Goal: Task Accomplishment & Management: Use online tool/utility

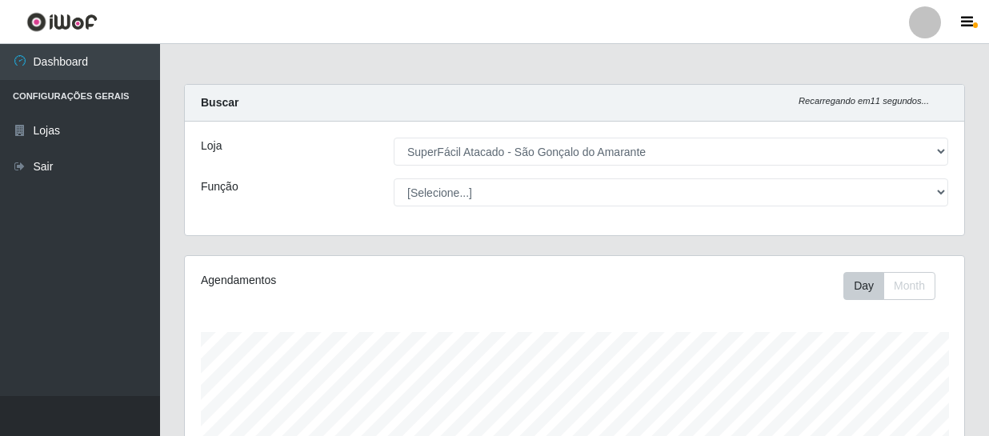
select select "408"
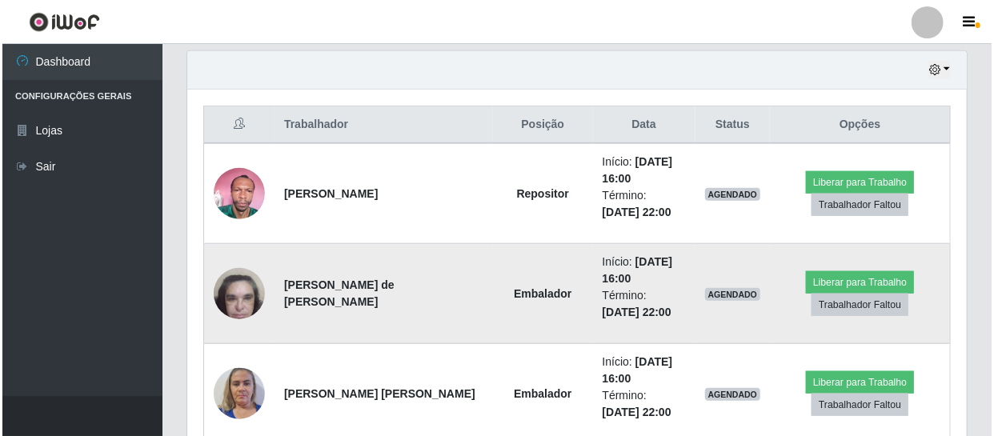
scroll to position [559, 0]
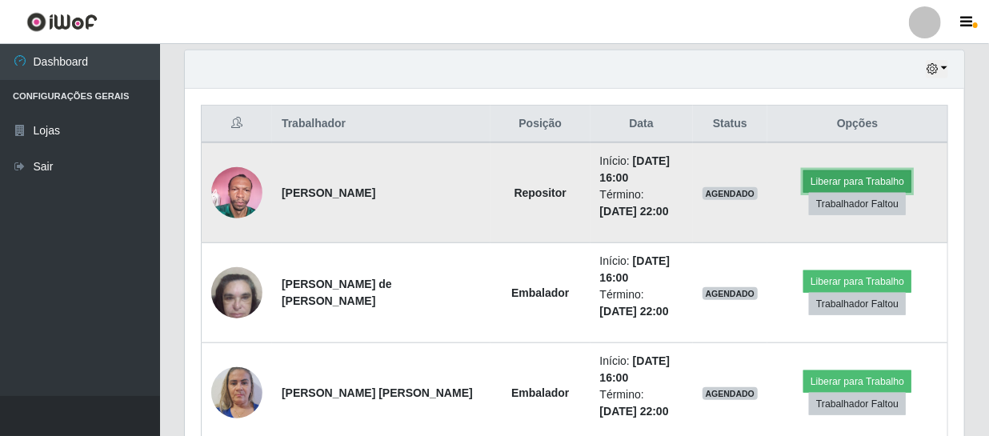
click at [835, 183] on button "Liberar para Trabalho" at bounding box center [858, 181] width 108 height 22
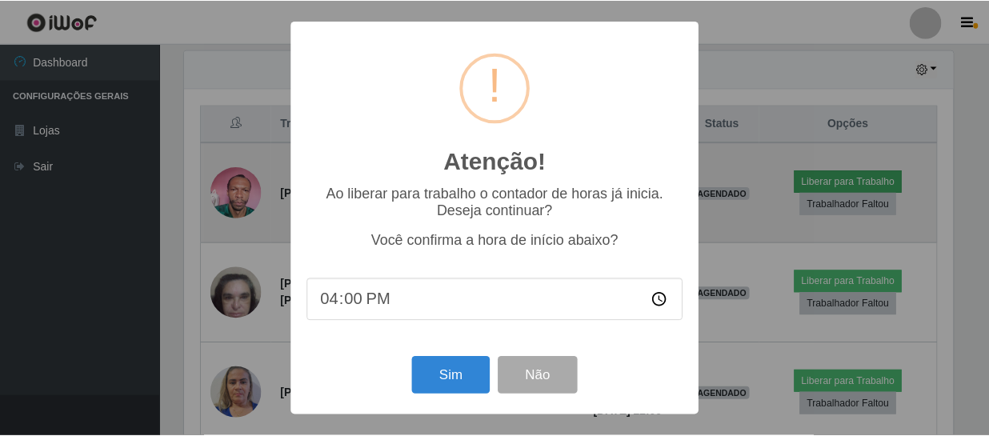
scroll to position [332, 772]
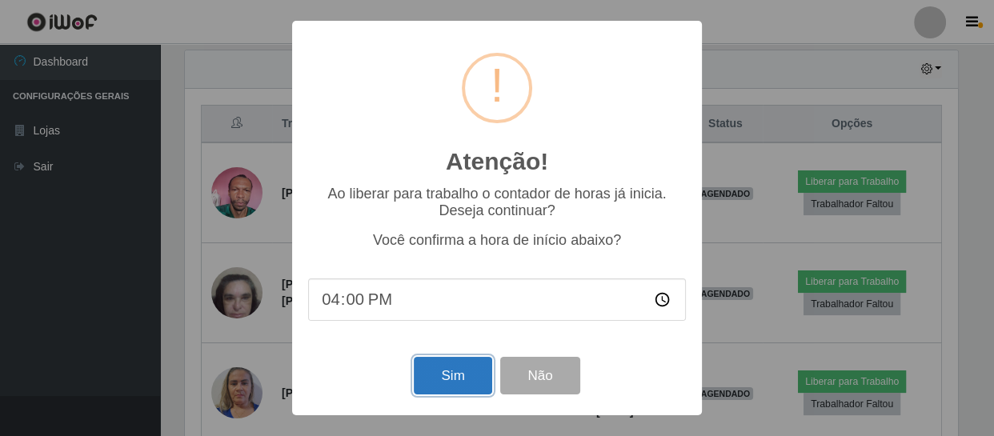
click at [476, 366] on button "Sim" at bounding box center [453, 376] width 78 height 38
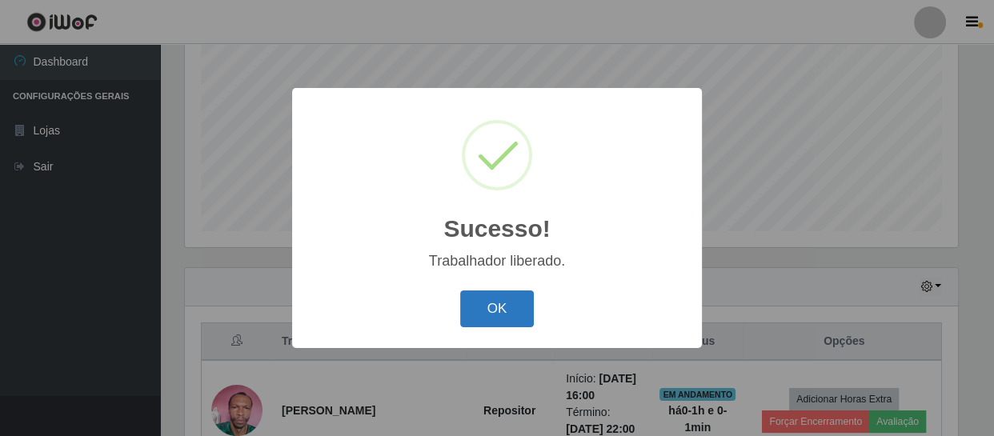
click at [472, 314] on button "OK" at bounding box center [497, 310] width 74 height 38
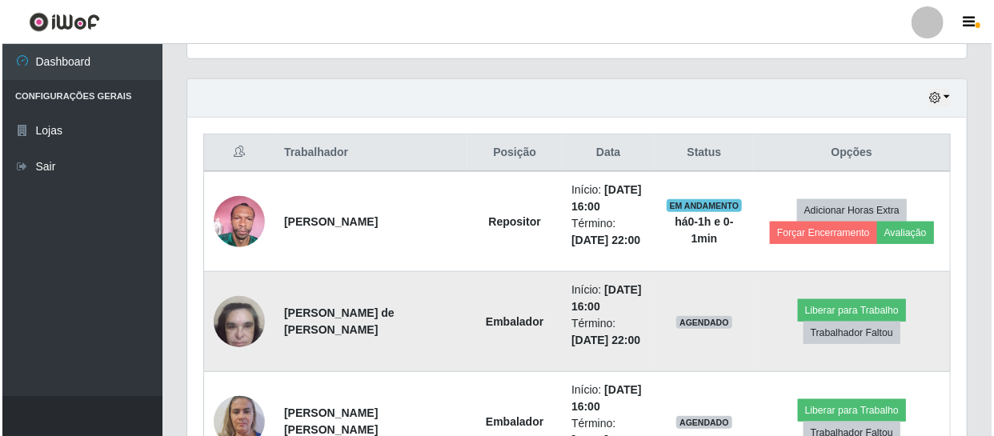
scroll to position [559, 0]
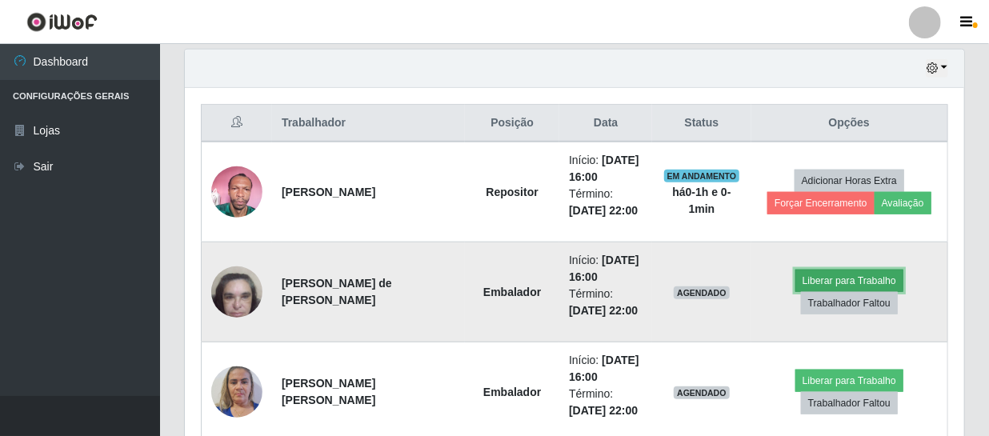
click at [848, 275] on button "Liberar para Trabalho" at bounding box center [850, 281] width 108 height 22
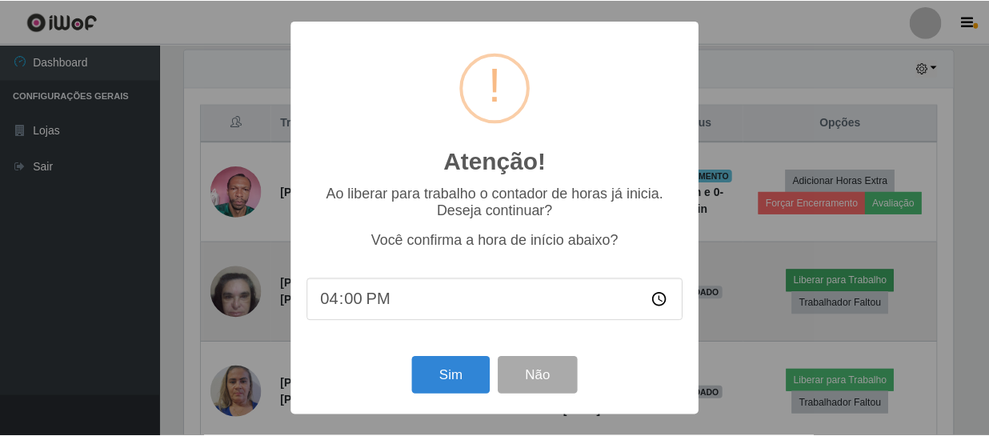
scroll to position [332, 772]
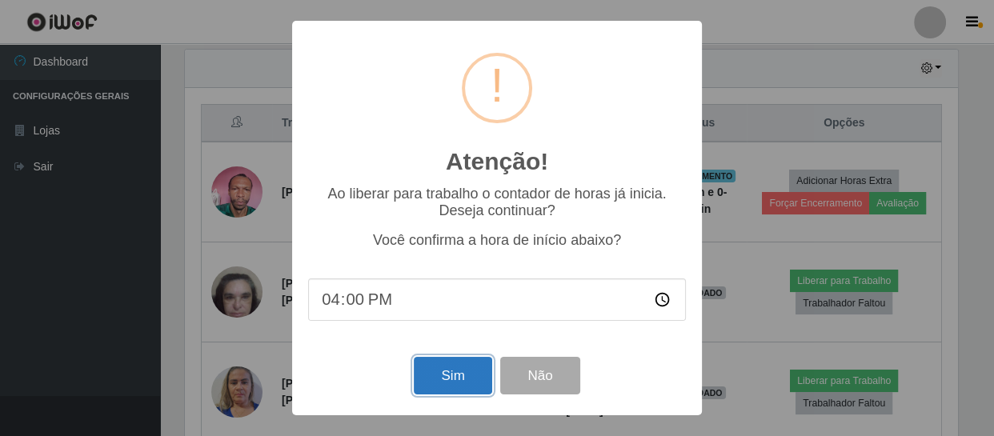
click at [451, 377] on button "Sim" at bounding box center [453, 376] width 78 height 38
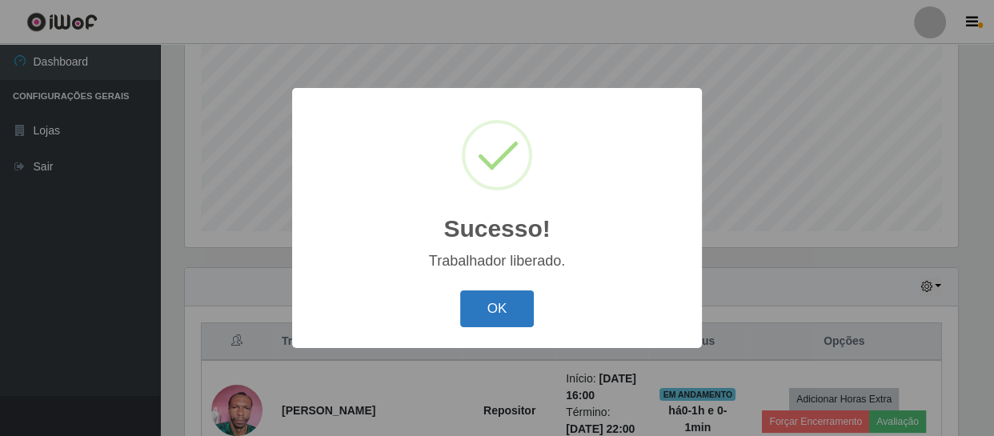
click at [482, 309] on button "OK" at bounding box center [497, 310] width 74 height 38
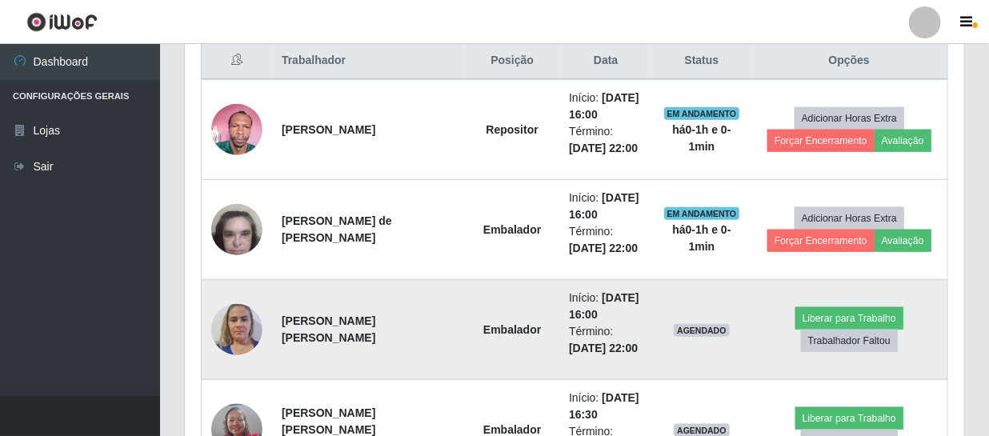
scroll to position [632, 0]
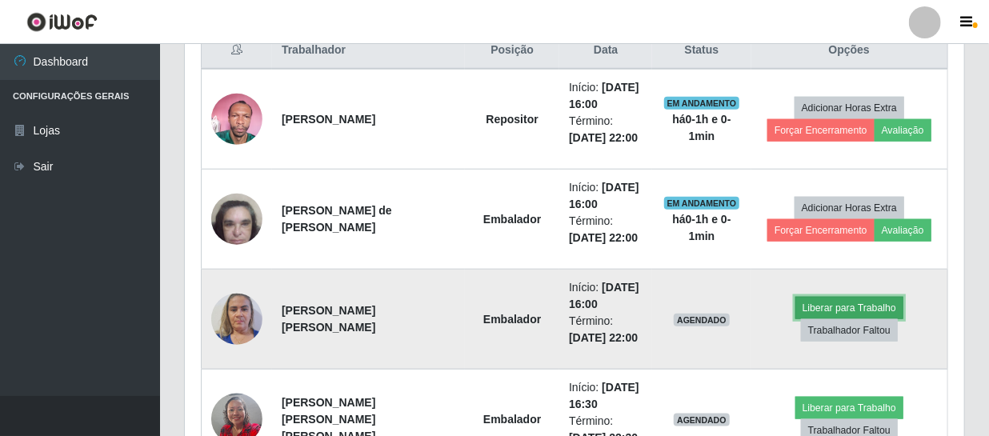
click at [853, 311] on button "Liberar para Trabalho" at bounding box center [850, 308] width 108 height 22
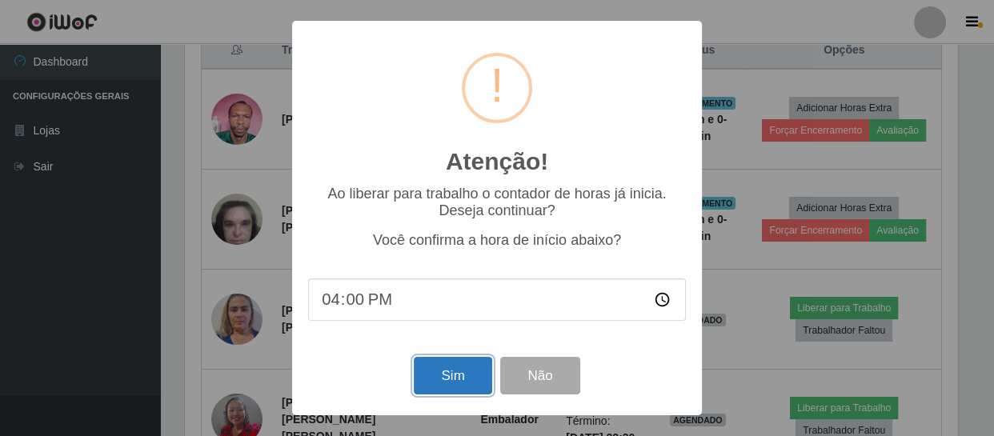
click at [465, 374] on button "Sim" at bounding box center [453, 376] width 78 height 38
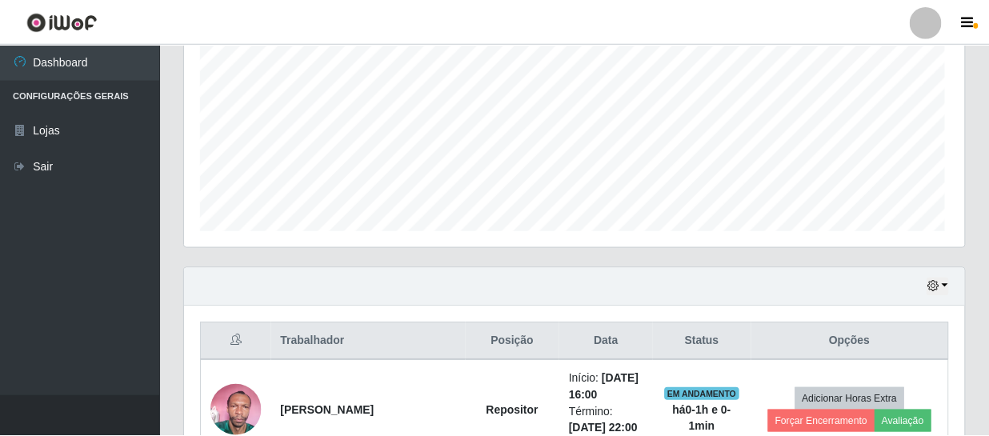
scroll to position [0, 0]
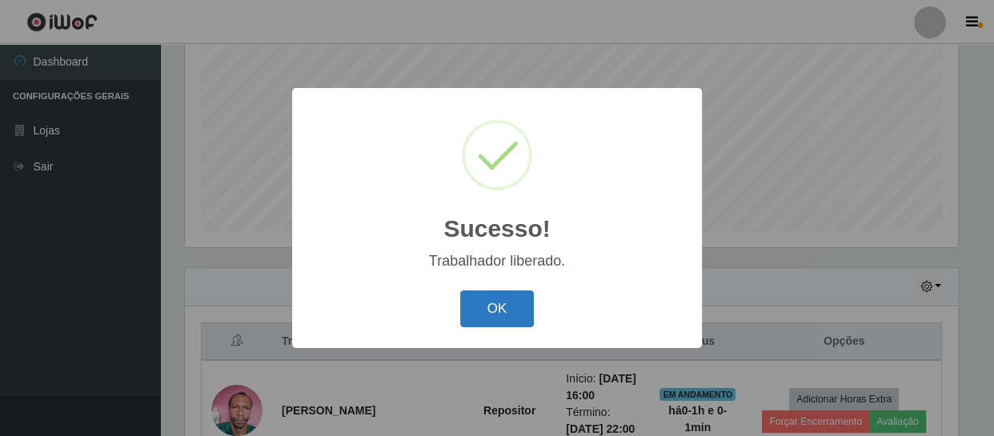
click at [487, 304] on button "OK" at bounding box center [497, 310] width 74 height 38
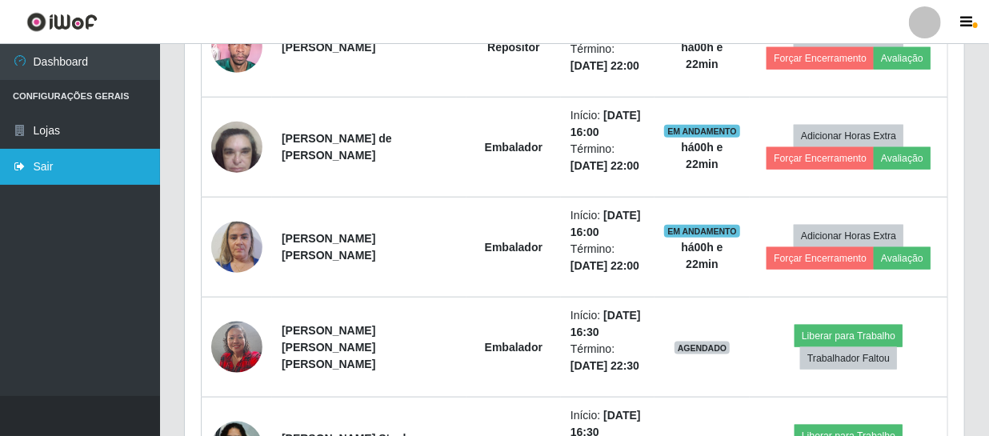
click at [21, 166] on icon at bounding box center [20, 166] width 14 height 11
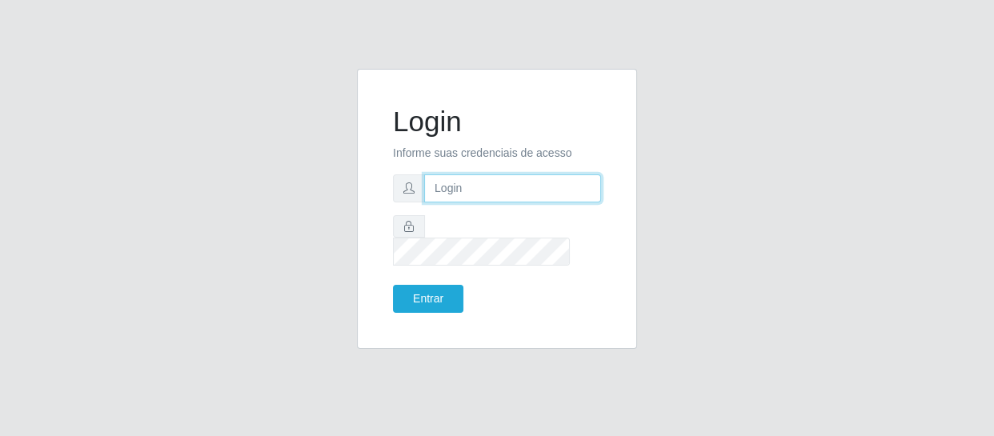
click at [475, 198] on input "text" at bounding box center [512, 188] width 177 height 28
type input "chris.brito6@gmail.com"
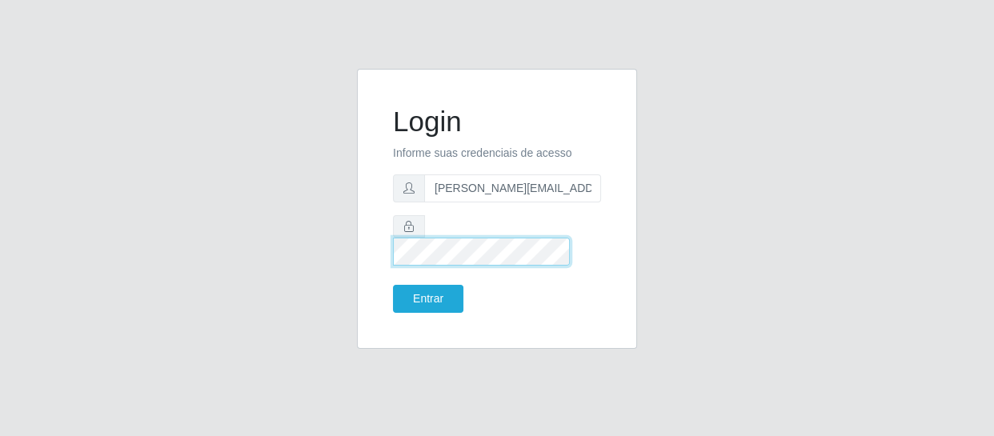
click at [393, 285] on button "Entrar" at bounding box center [428, 299] width 70 height 28
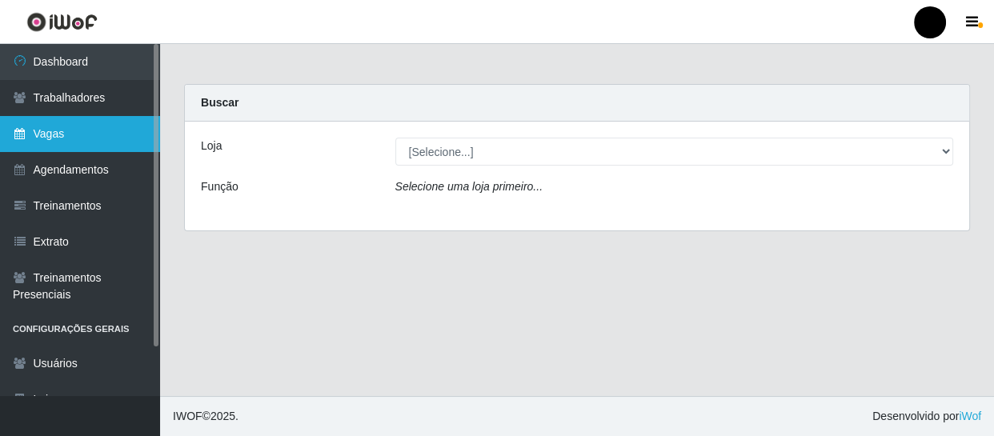
click at [101, 144] on link "Vagas" at bounding box center [80, 134] width 160 height 36
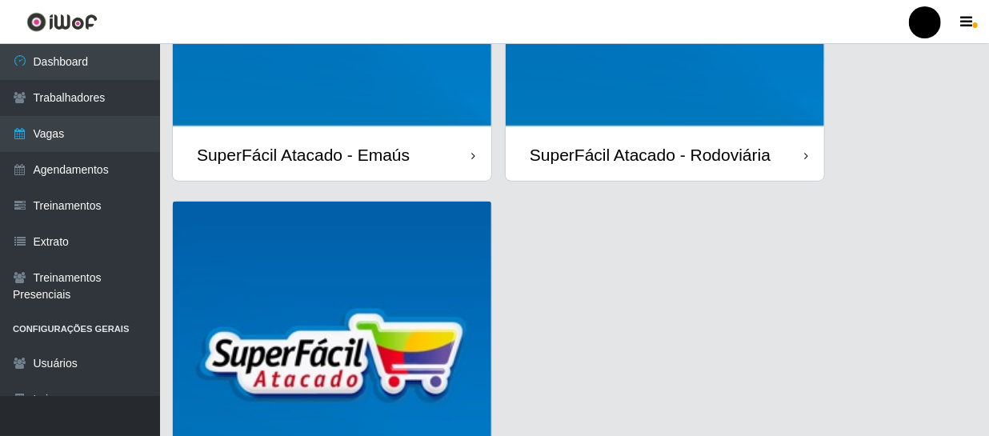
scroll to position [507, 0]
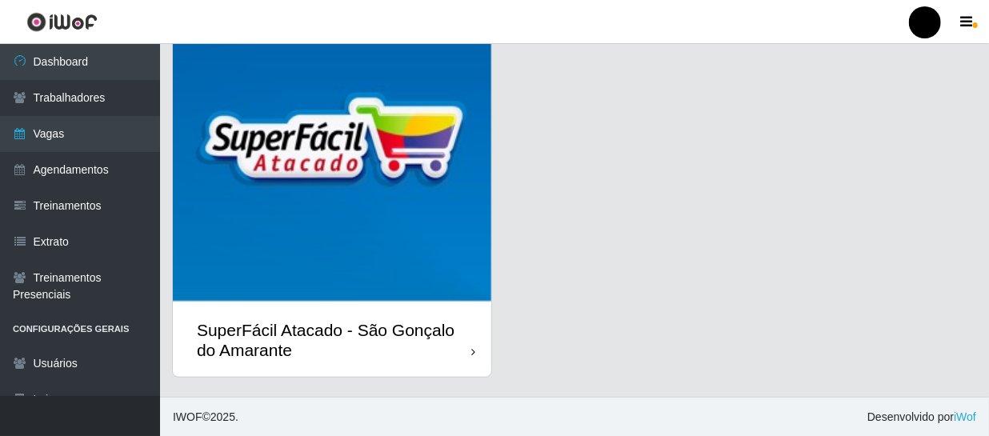
click at [423, 326] on div "SuperFácil Atacado - São Gonçalo do Amarante" at bounding box center [334, 340] width 275 height 40
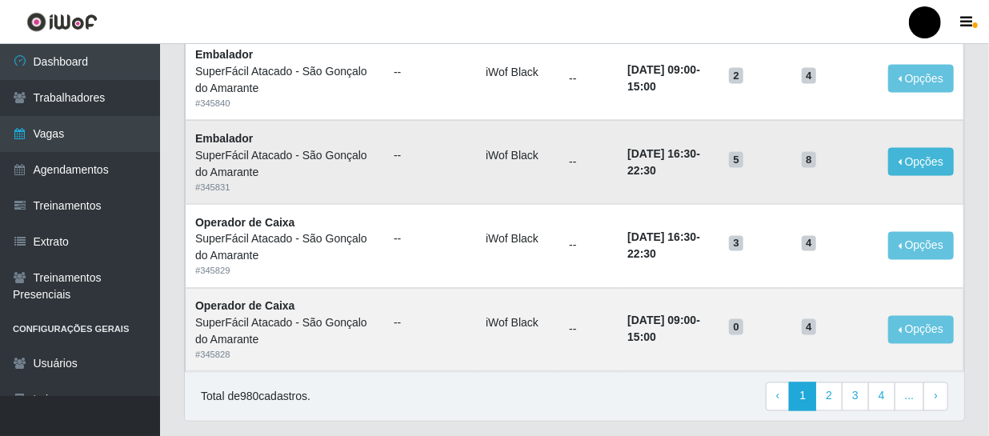
scroll to position [1164, 0]
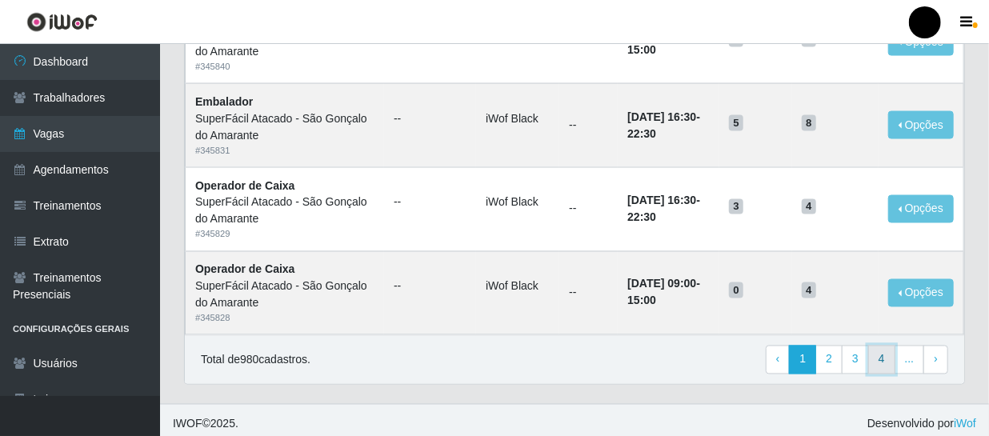
click at [888, 362] on link "4" at bounding box center [881, 360] width 27 height 29
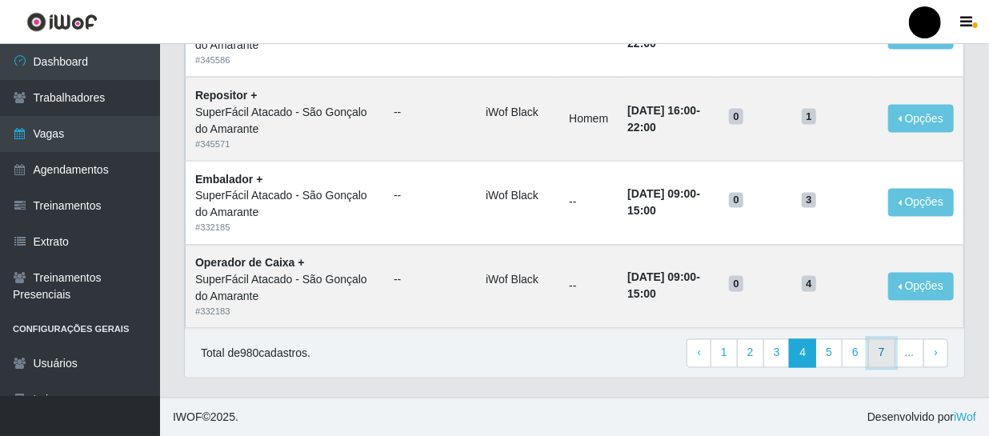
click at [884, 353] on link "7" at bounding box center [881, 353] width 27 height 29
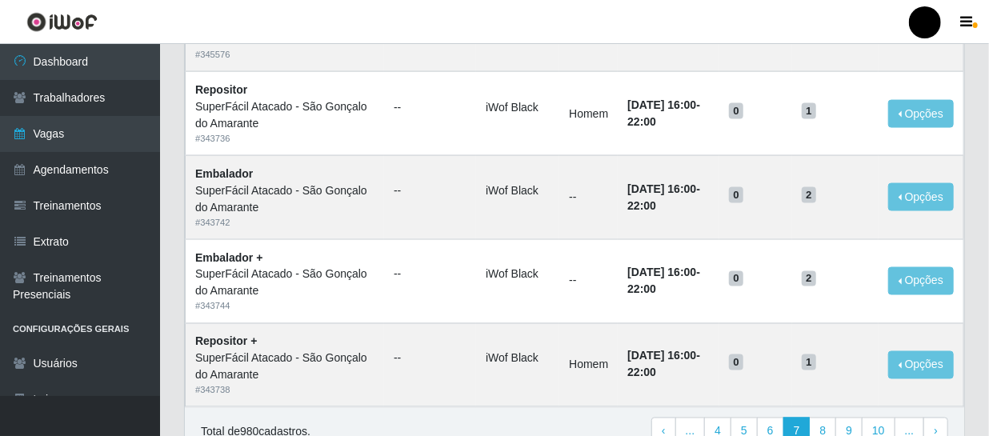
scroll to position [1170, 0]
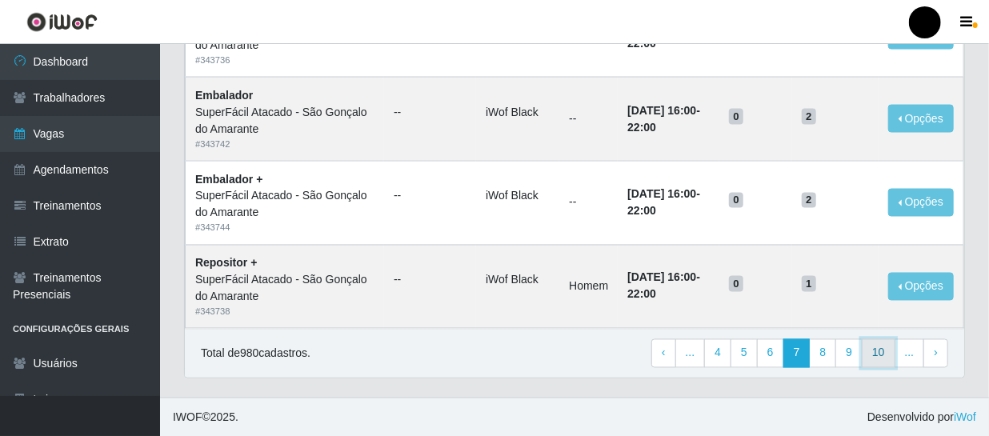
click at [880, 358] on link "10" at bounding box center [879, 353] width 34 height 29
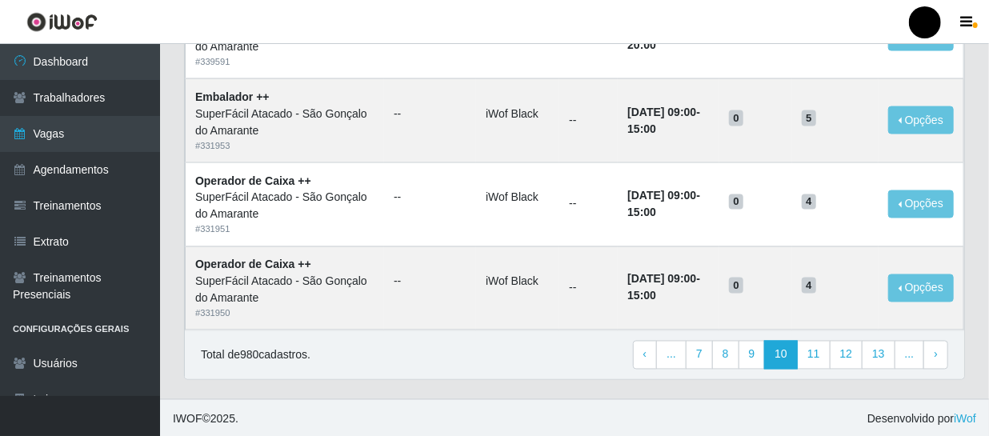
scroll to position [1170, 0]
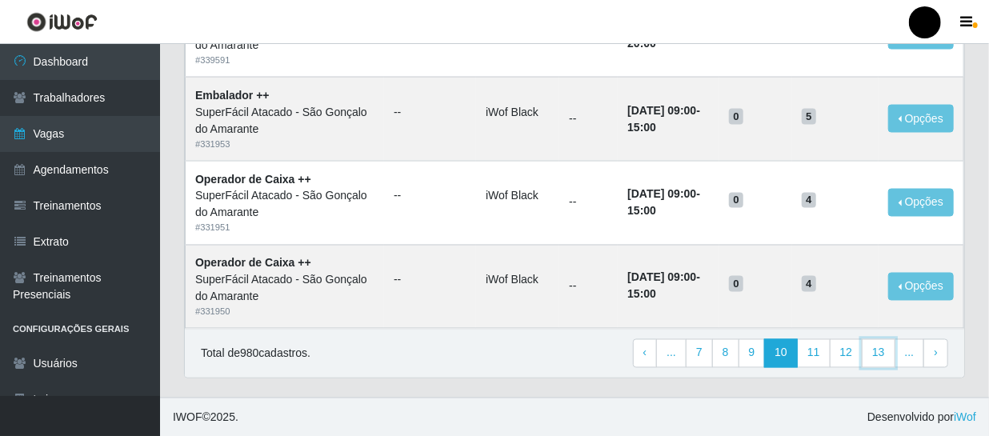
click at [880, 358] on link "13" at bounding box center [879, 353] width 34 height 29
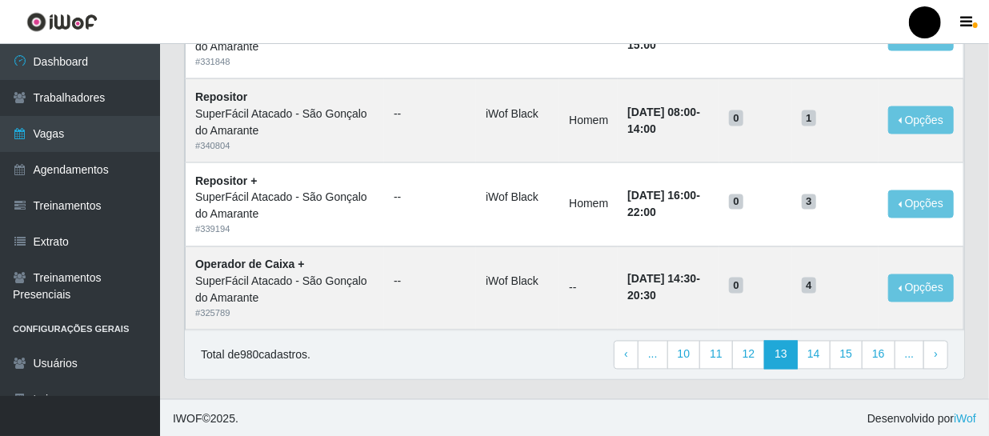
scroll to position [1170, 0]
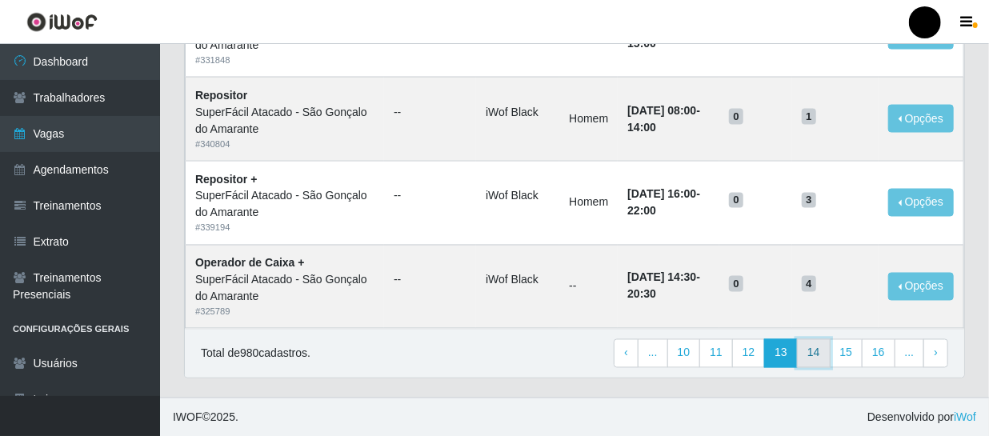
click at [828, 351] on link "14" at bounding box center [814, 353] width 34 height 29
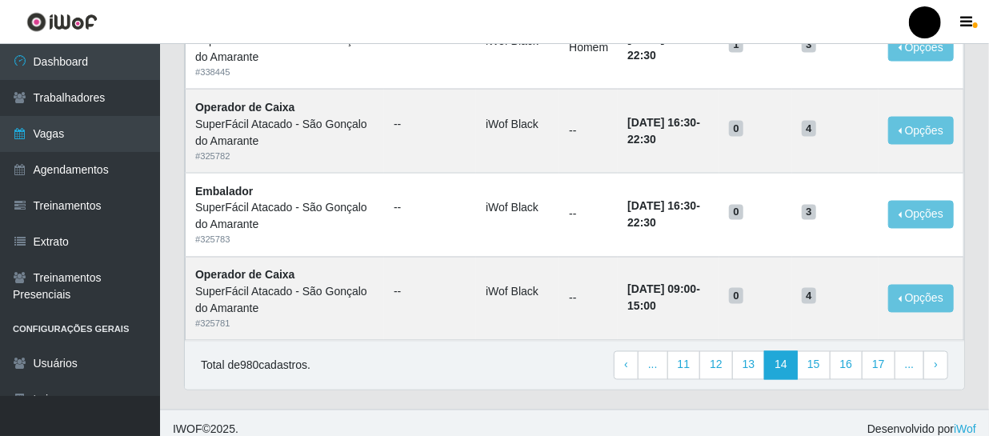
scroll to position [1164, 0]
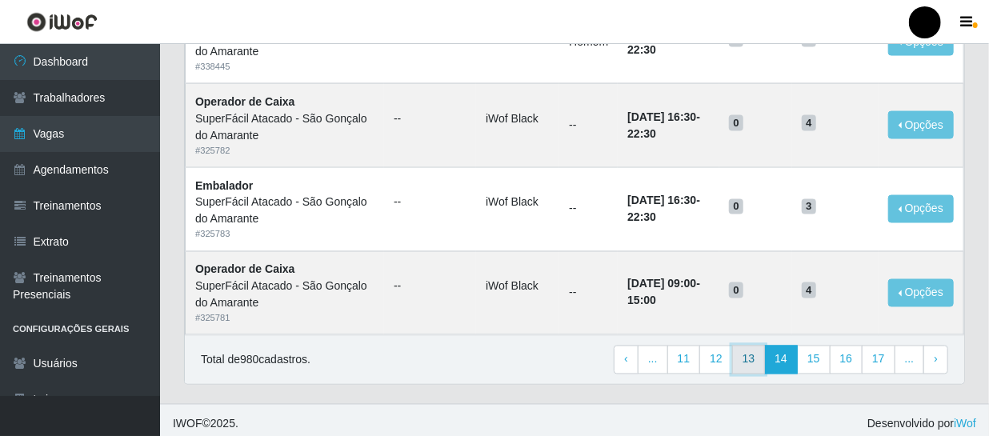
click at [758, 367] on link "13" at bounding box center [749, 360] width 34 height 29
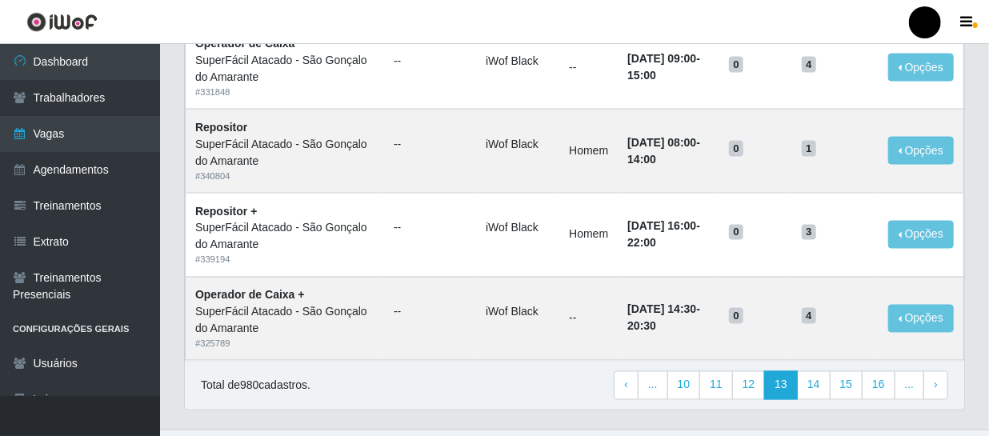
scroll to position [1164, 0]
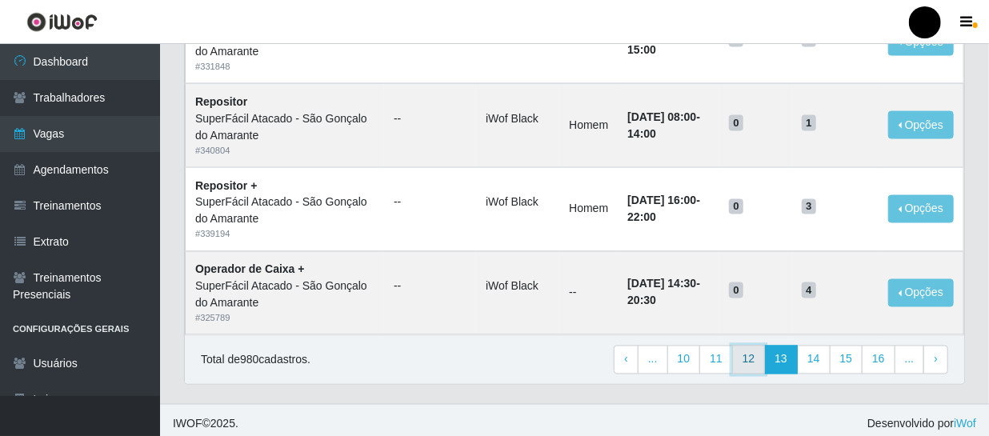
click at [762, 355] on link "12" at bounding box center [749, 360] width 34 height 29
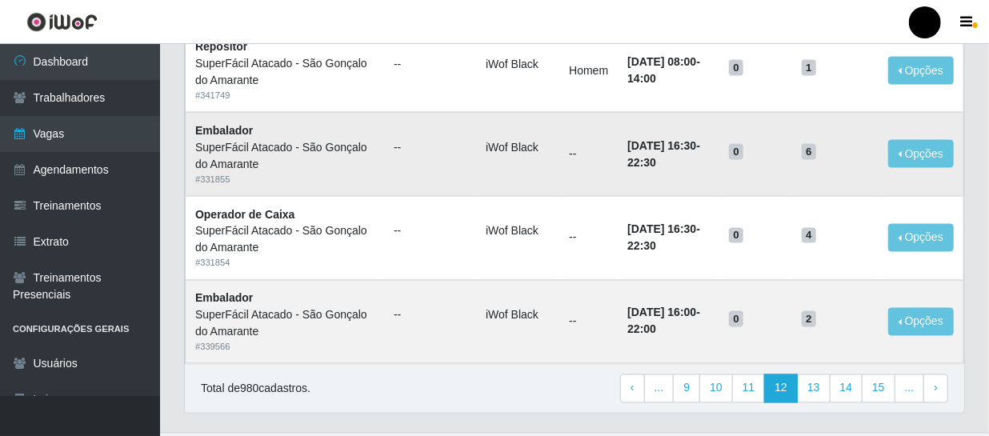
scroll to position [1164, 0]
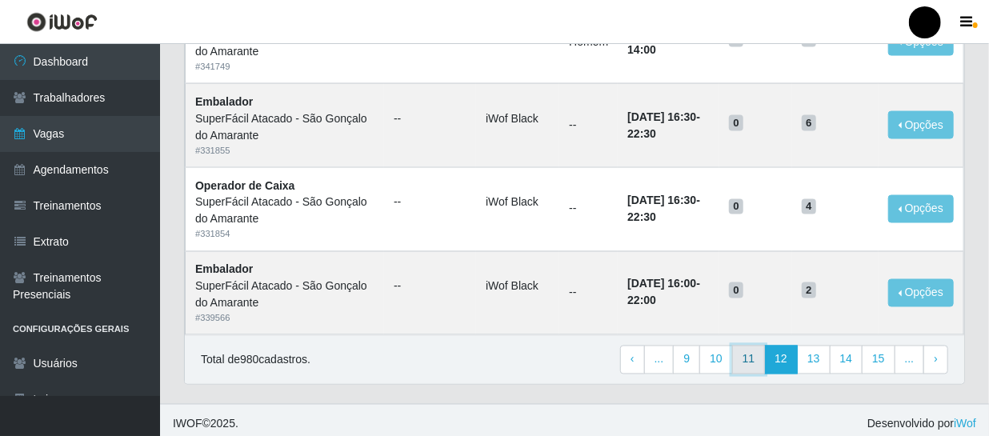
click at [748, 355] on link "11" at bounding box center [749, 360] width 34 height 29
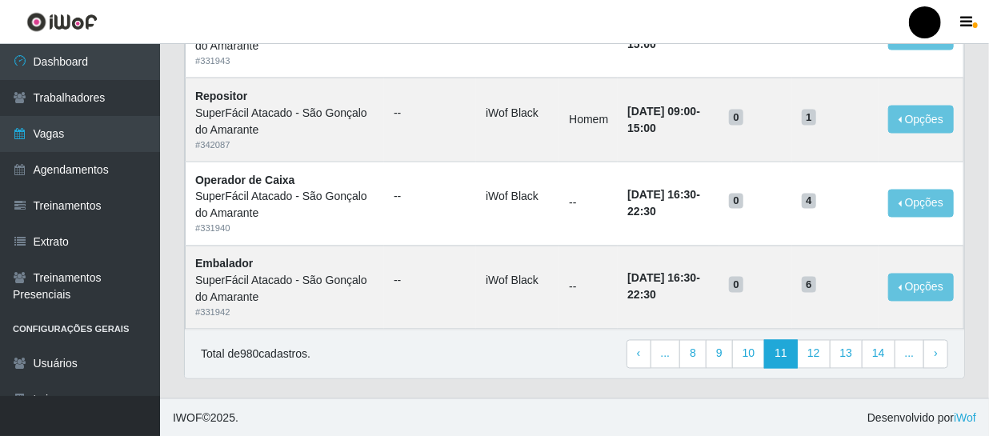
scroll to position [1170, 0]
click at [760, 358] on link "10" at bounding box center [749, 353] width 34 height 29
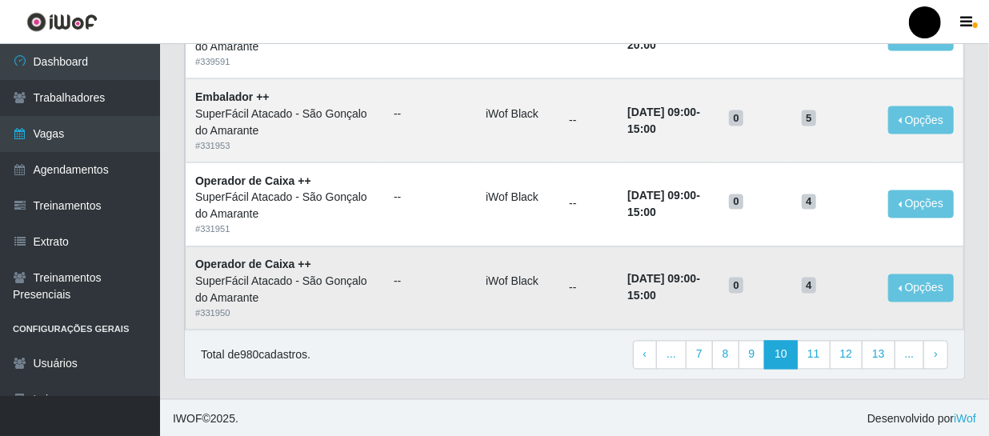
scroll to position [1170, 0]
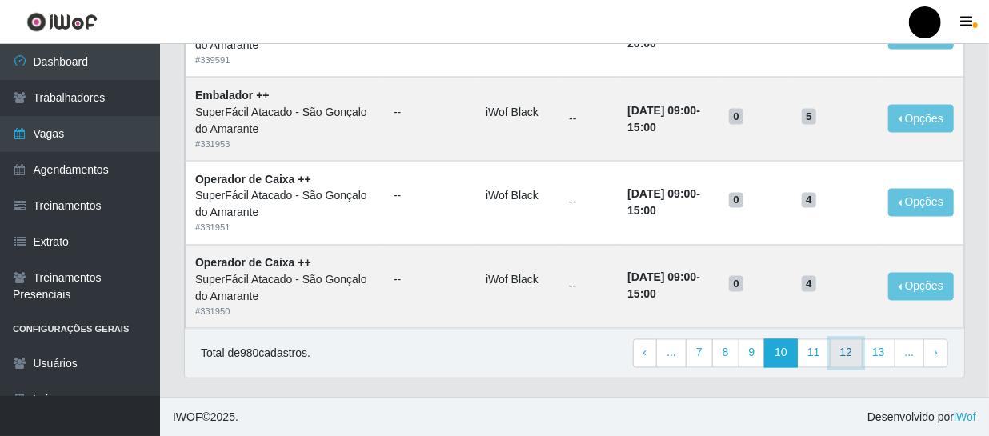
click at [850, 351] on link "12" at bounding box center [847, 353] width 34 height 29
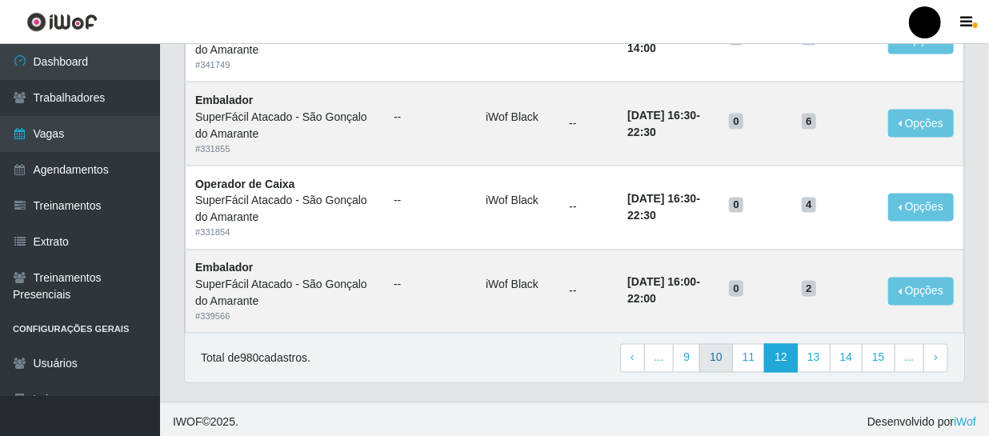
scroll to position [1170, 0]
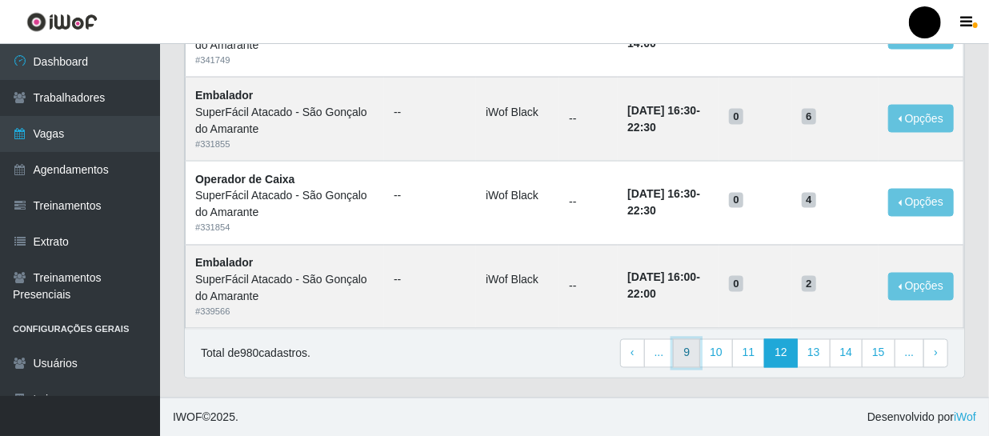
click at [690, 351] on link "9" at bounding box center [686, 353] width 27 height 29
click at [756, 345] on link "8" at bounding box center [757, 353] width 27 height 29
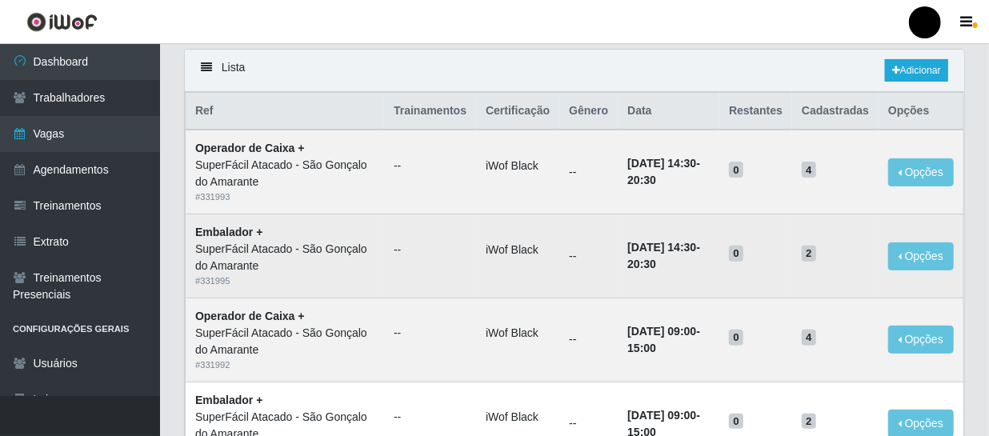
scroll to position [145, 0]
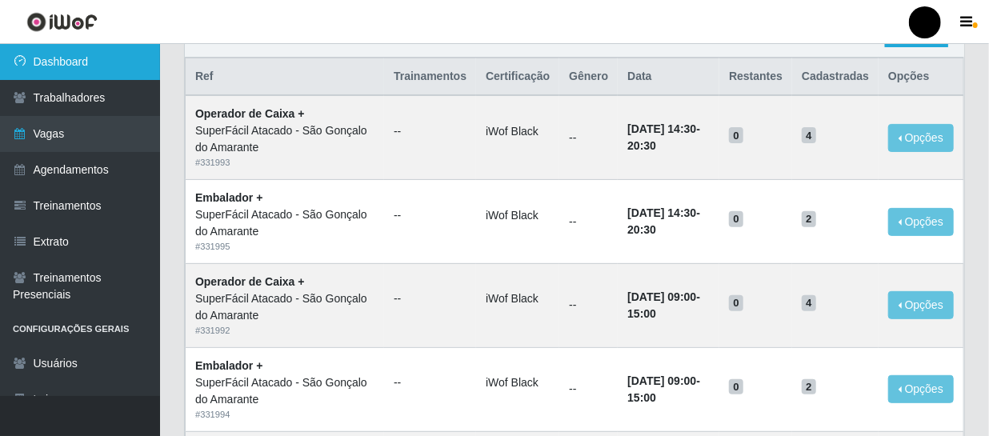
click at [59, 56] on link "Dashboard" at bounding box center [80, 62] width 160 height 36
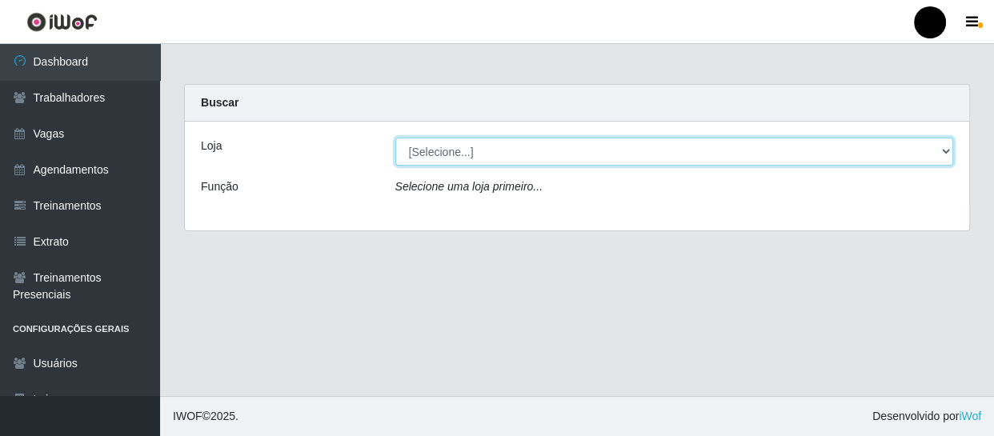
click at [943, 149] on select "[Selecione...] SuperFácil Atacado - Emaús SuperFácil Atacado - Rodoviária Super…" at bounding box center [674, 152] width 559 height 28
select select "408"
click at [395, 138] on select "[Selecione...] SuperFácil Atacado - Emaús SuperFácil Atacado - Rodoviária Super…" at bounding box center [674, 152] width 559 height 28
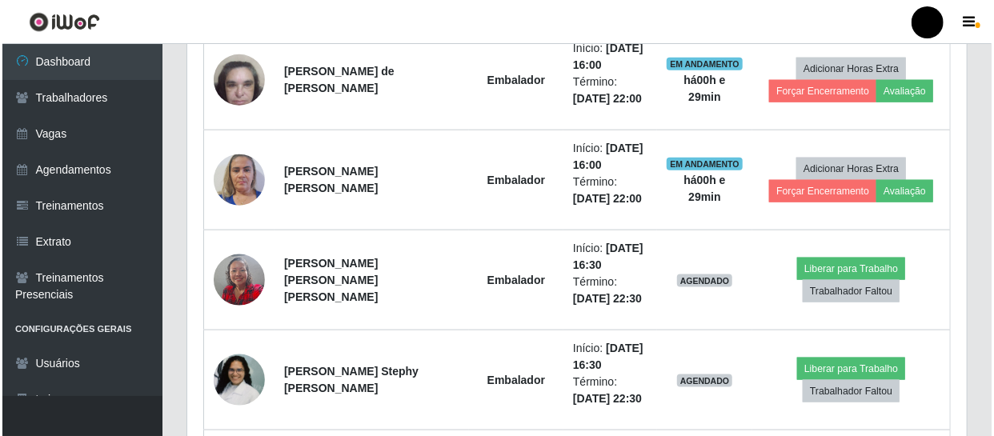
scroll to position [800, 0]
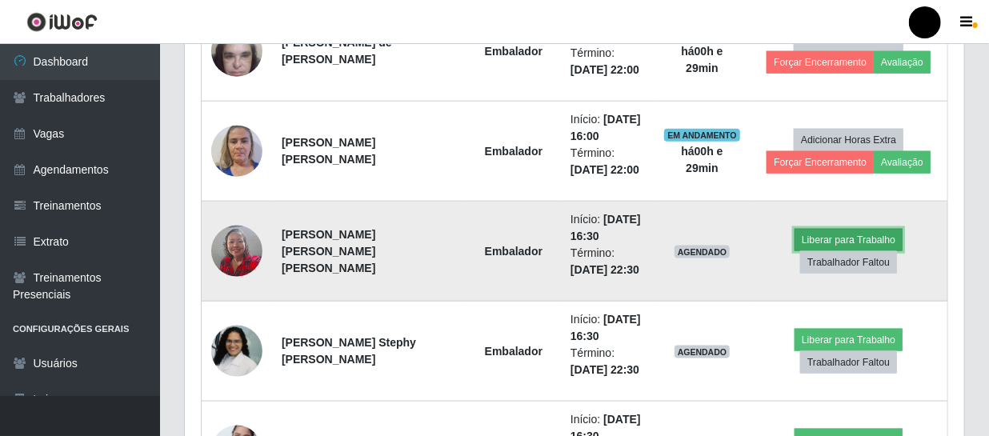
click at [848, 237] on button "Liberar para Trabalho" at bounding box center [849, 240] width 108 height 22
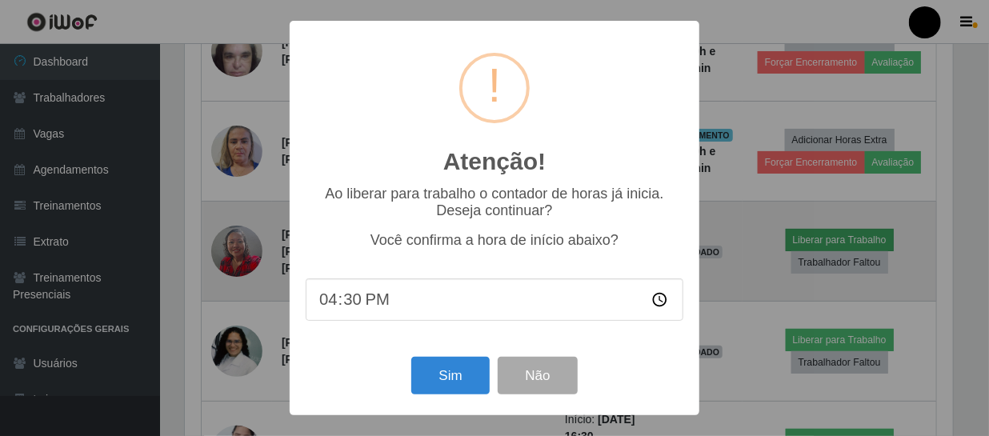
scroll to position [332, 772]
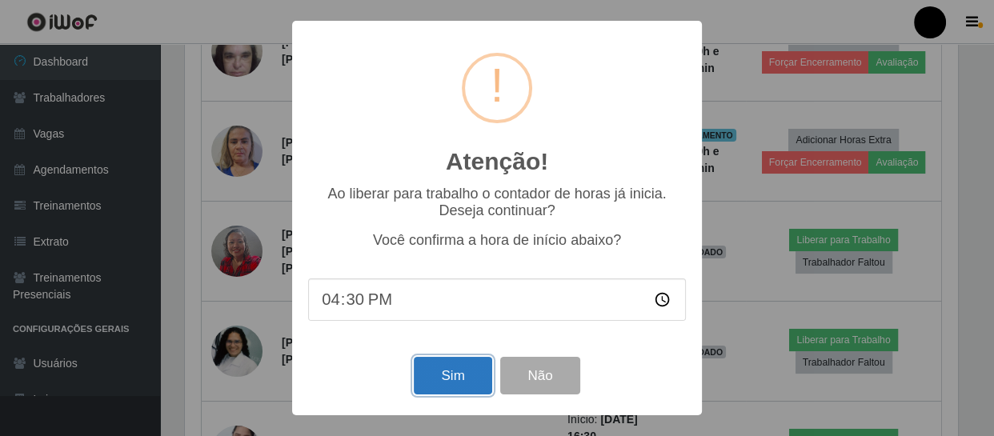
click at [416, 382] on button "Sim" at bounding box center [453, 376] width 78 height 38
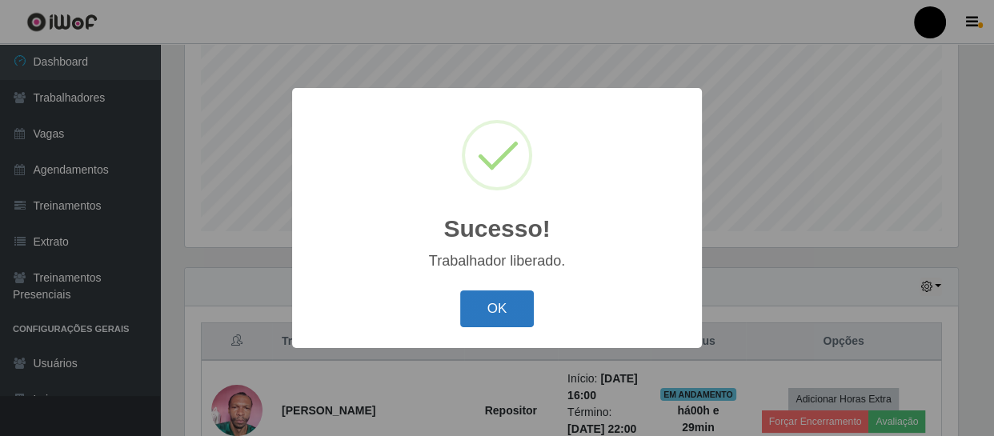
click at [475, 313] on button "OK" at bounding box center [497, 310] width 74 height 38
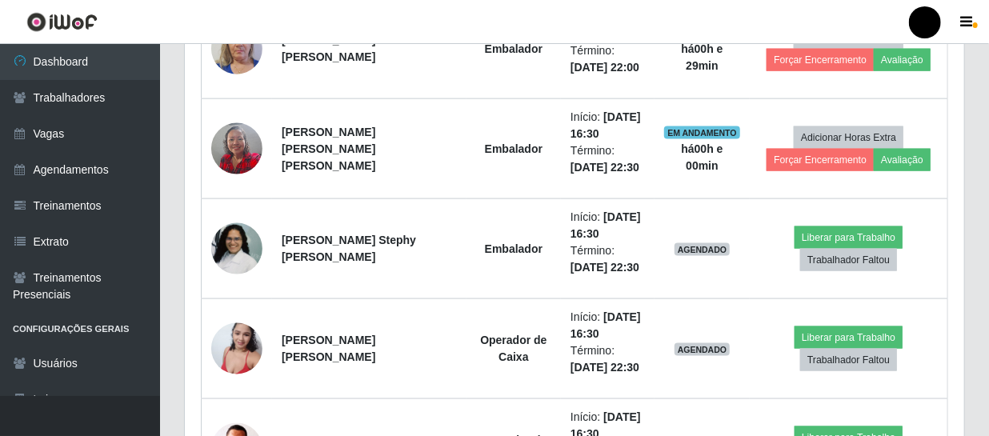
scroll to position [923, 0]
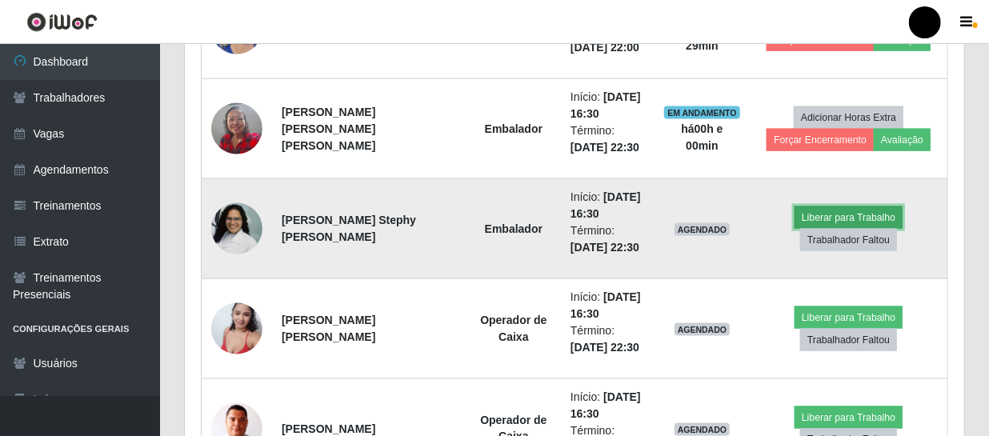
click at [823, 218] on button "Liberar para Trabalho" at bounding box center [849, 217] width 108 height 22
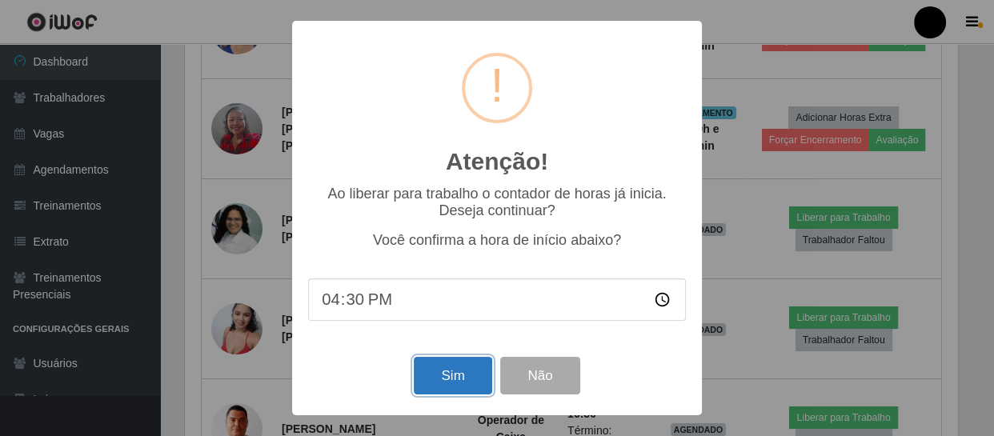
click at [456, 381] on button "Sim" at bounding box center [453, 376] width 78 height 38
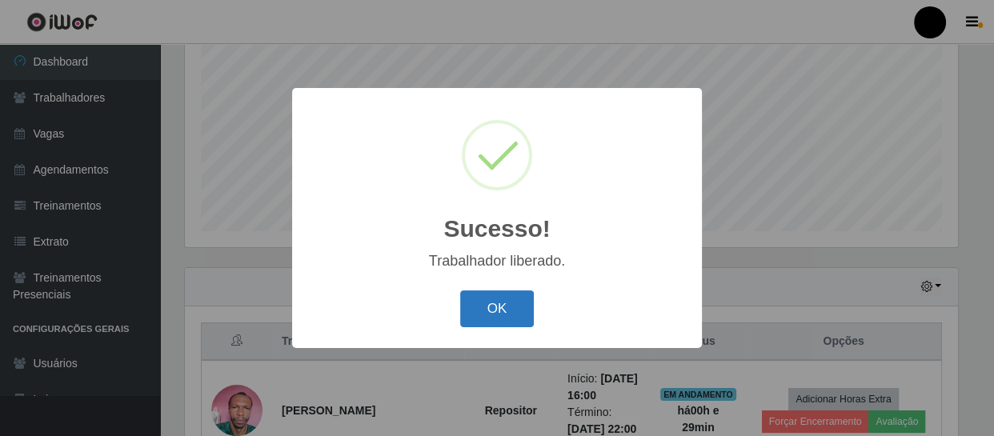
click at [504, 310] on button "OK" at bounding box center [497, 310] width 74 height 38
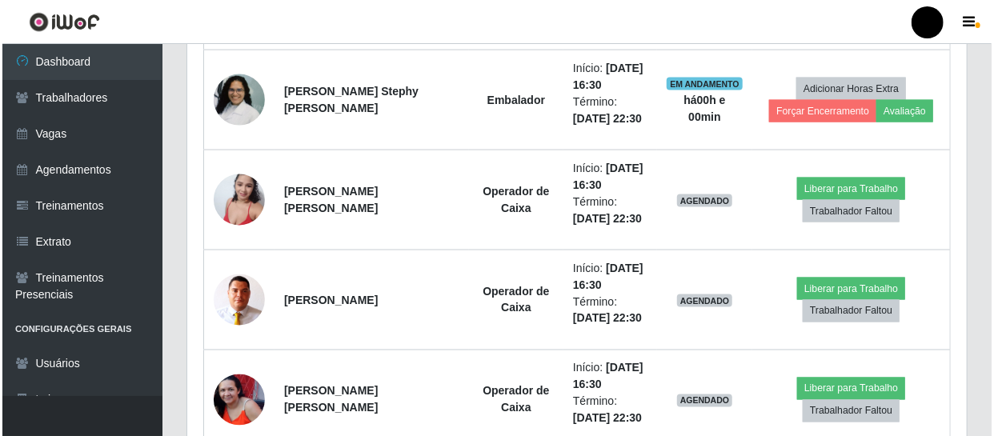
scroll to position [1068, 0]
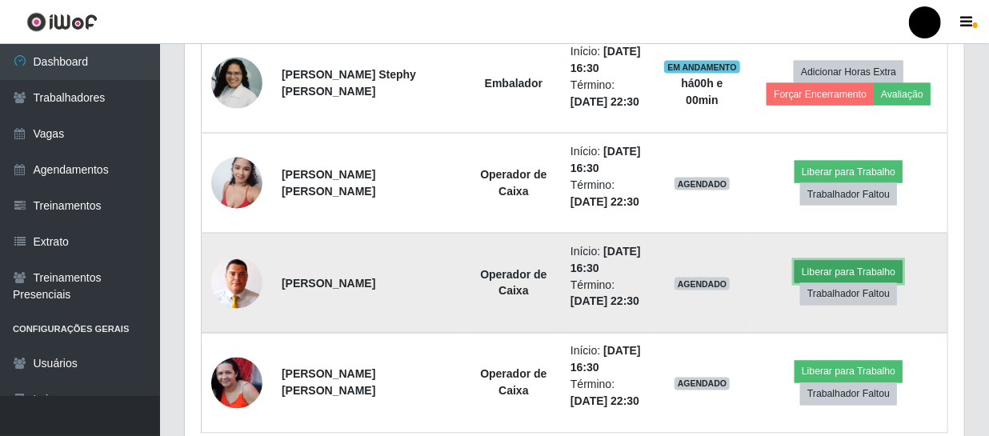
click at [821, 271] on button "Liberar para Trabalho" at bounding box center [849, 272] width 108 height 22
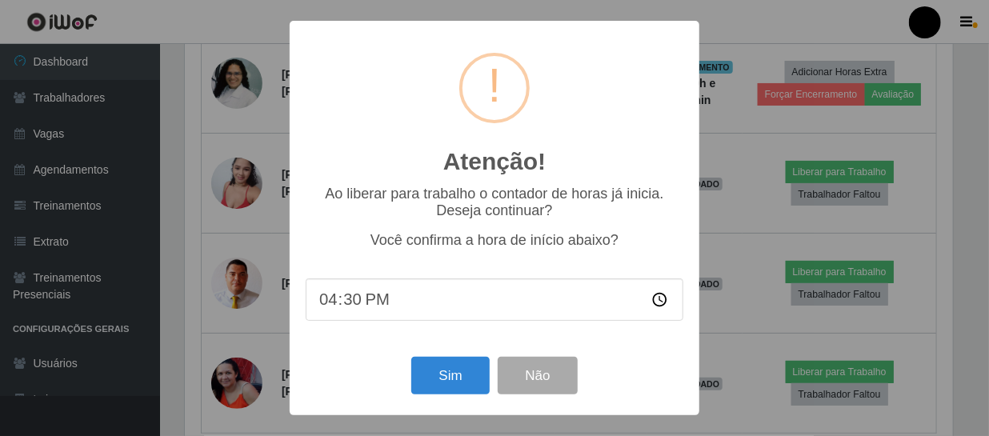
scroll to position [332, 772]
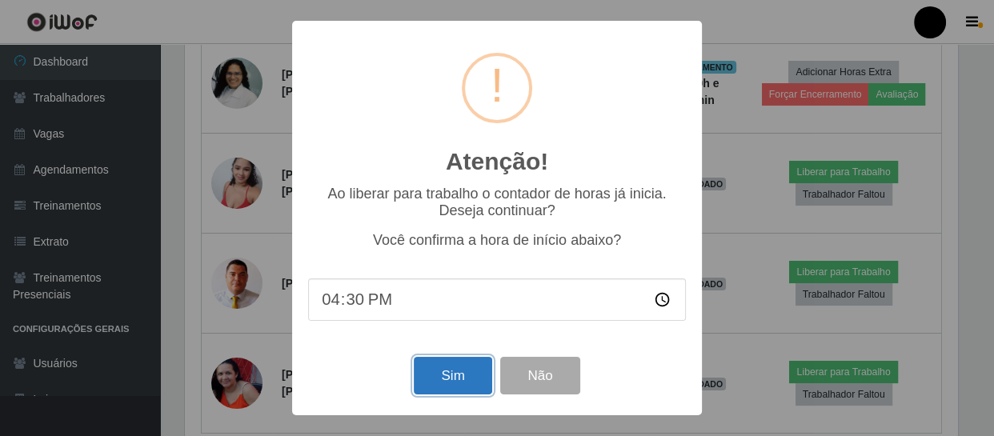
click at [459, 383] on button "Sim" at bounding box center [453, 376] width 78 height 38
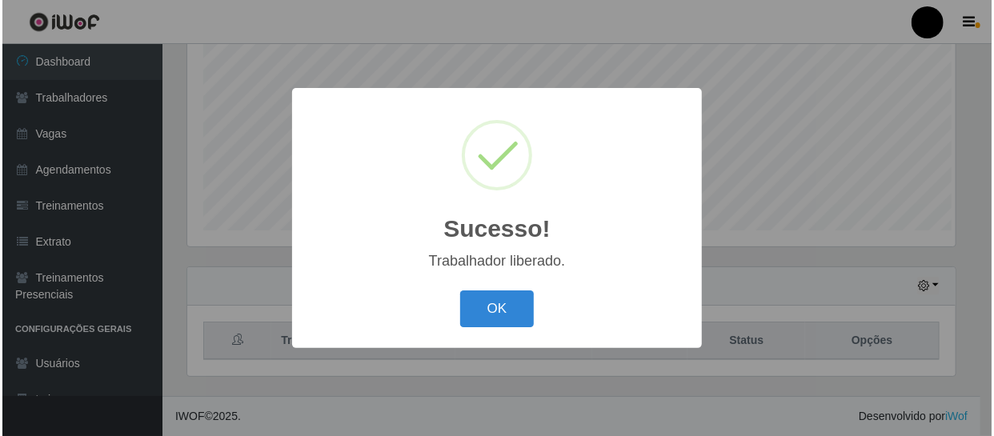
scroll to position [0, 0]
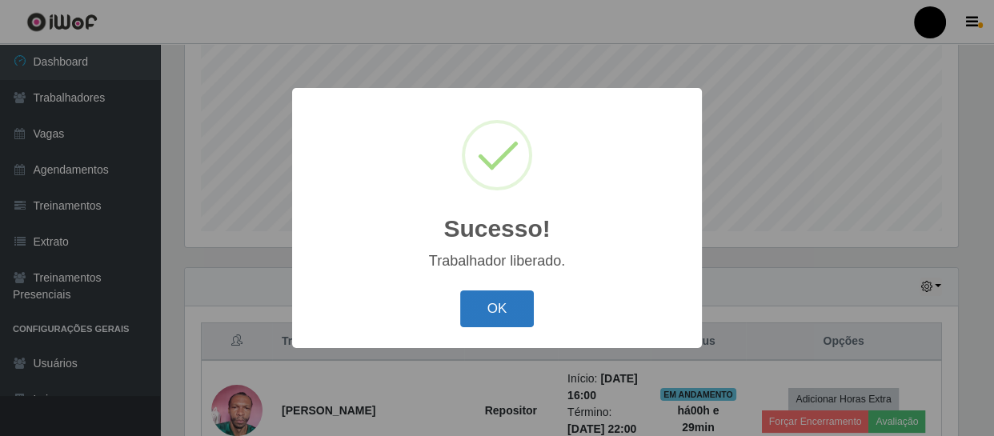
click at [494, 316] on button "OK" at bounding box center [497, 310] width 74 height 38
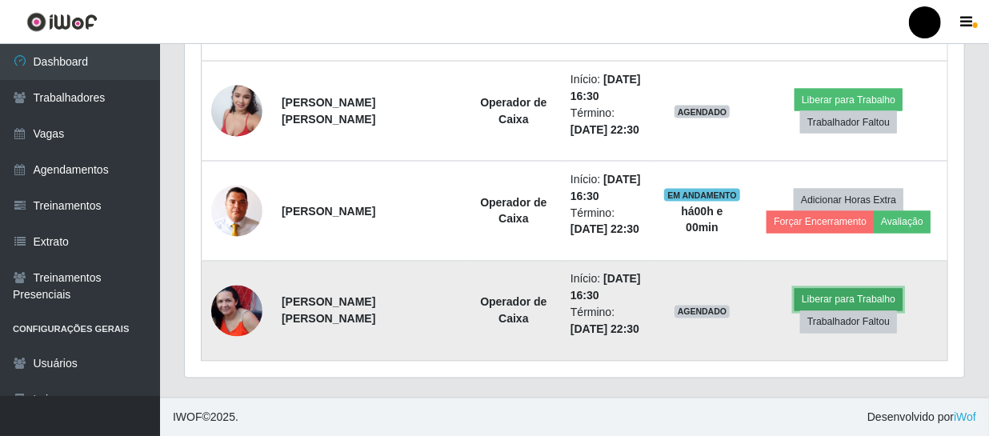
click at [837, 301] on button "Liberar para Trabalho" at bounding box center [849, 300] width 108 height 22
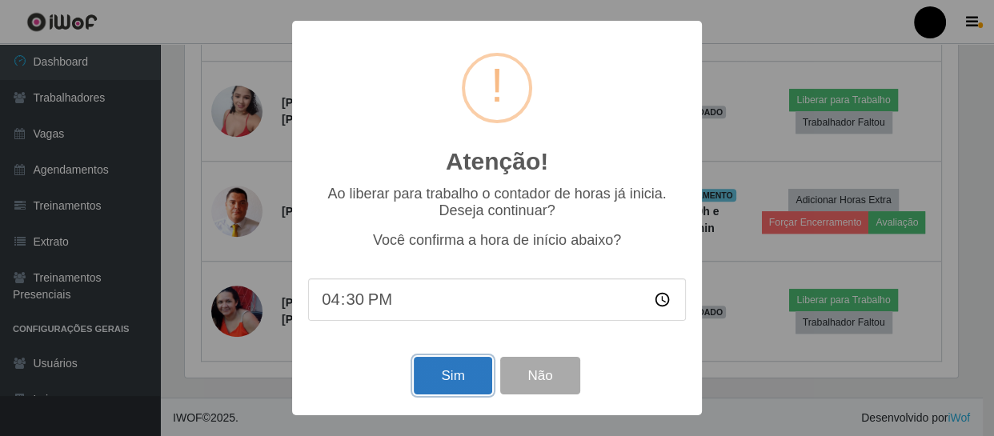
click at [455, 384] on button "Sim" at bounding box center [453, 376] width 78 height 38
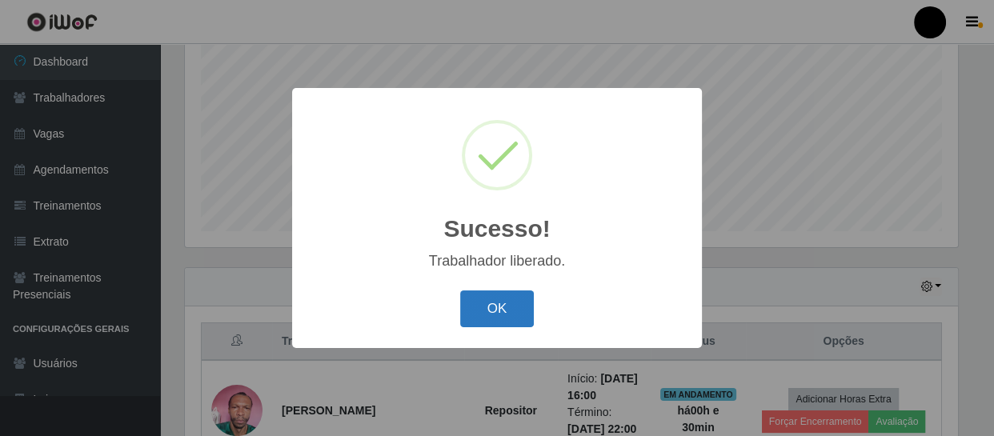
click at [498, 304] on button "OK" at bounding box center [497, 310] width 74 height 38
